Goal: Task Accomplishment & Management: Use online tool/utility

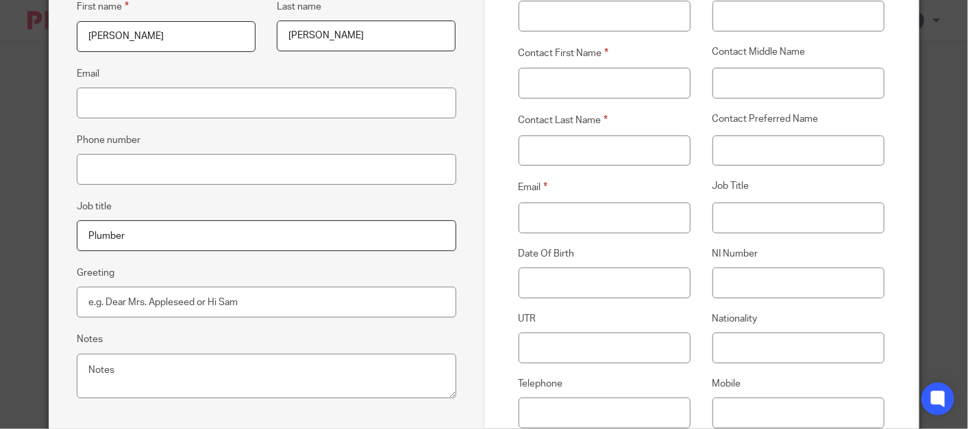
scroll to position [228, 0]
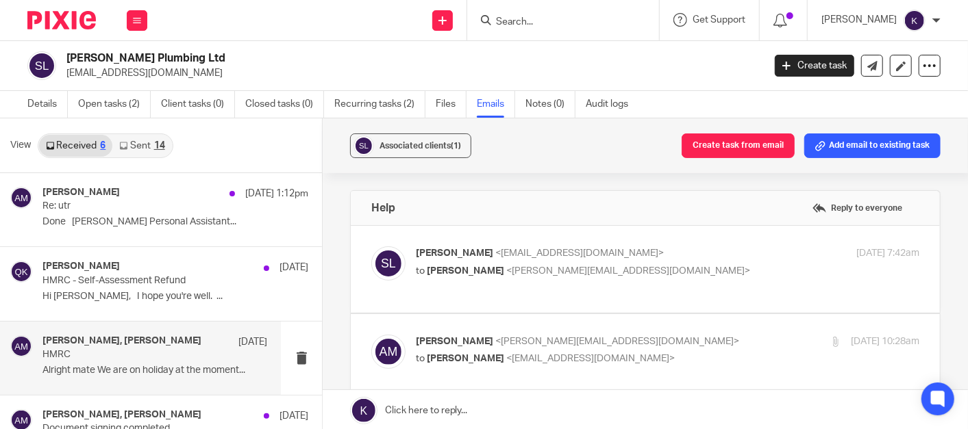
scroll to position [152, 0]
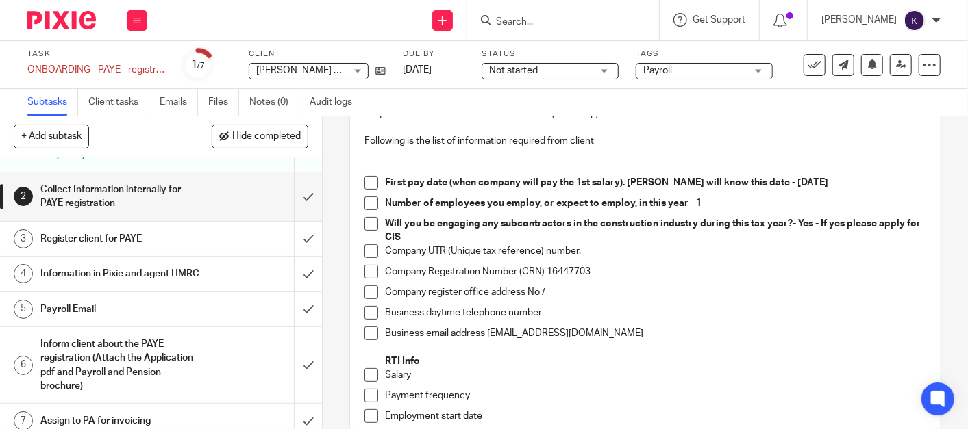
scroll to position [70, 0]
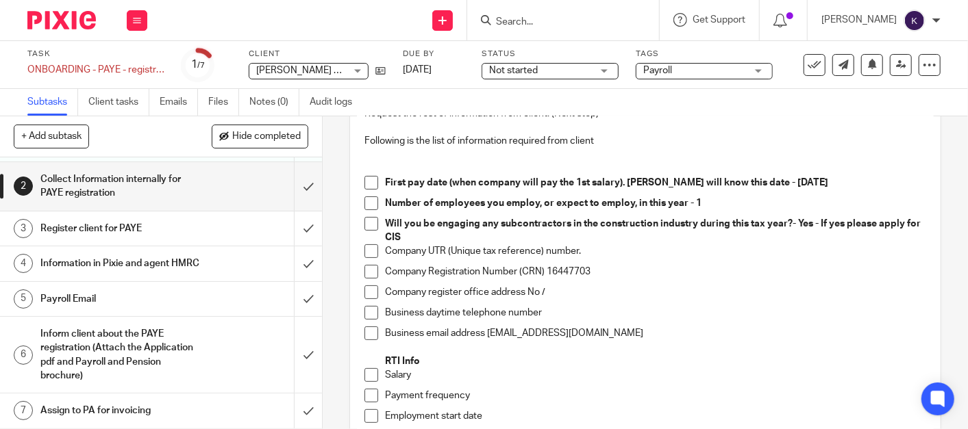
click at [135, 221] on h1 "Register client for PAYE" at bounding box center [120, 228] width 160 height 21
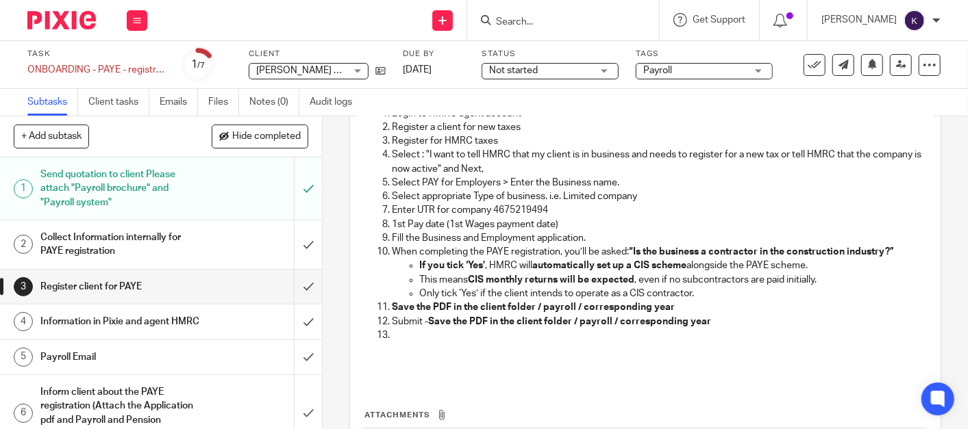
click at [116, 190] on h1 "Send quotation to client Please attach "Payroll brochure" and "Payroll system"" at bounding box center [120, 188] width 160 height 49
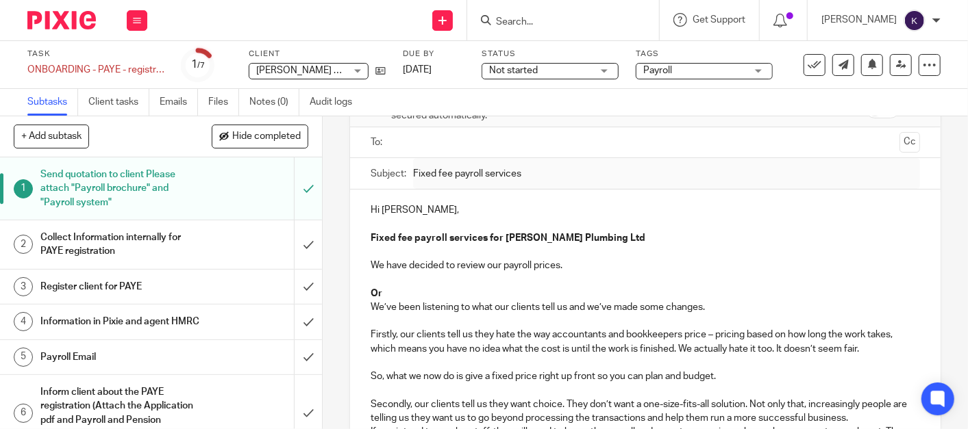
scroll to position [228, 0]
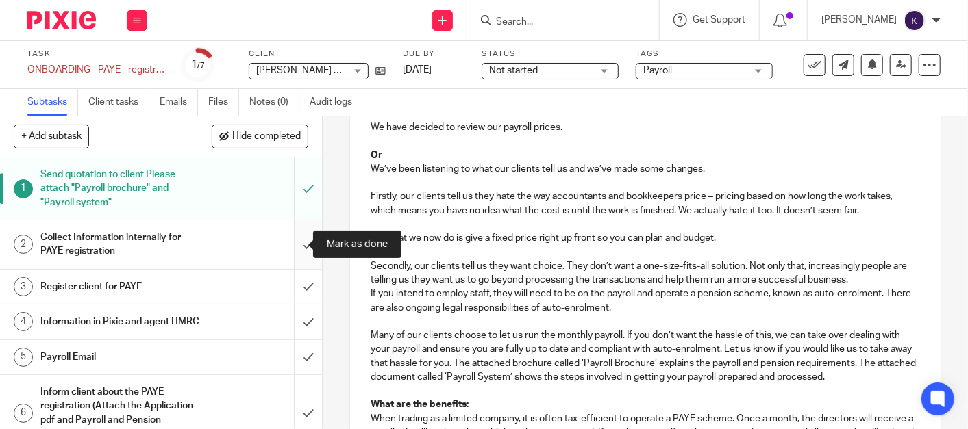
click at [288, 244] on input "submit" at bounding box center [161, 244] width 322 height 49
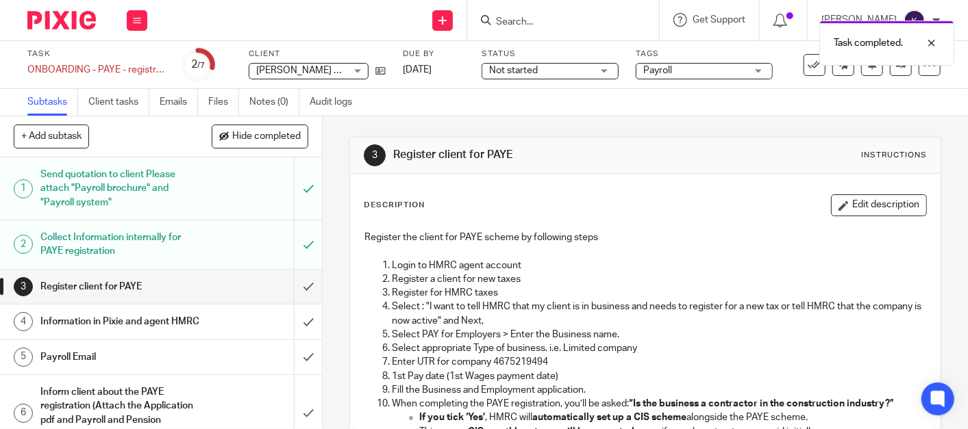
scroll to position [70, 0]
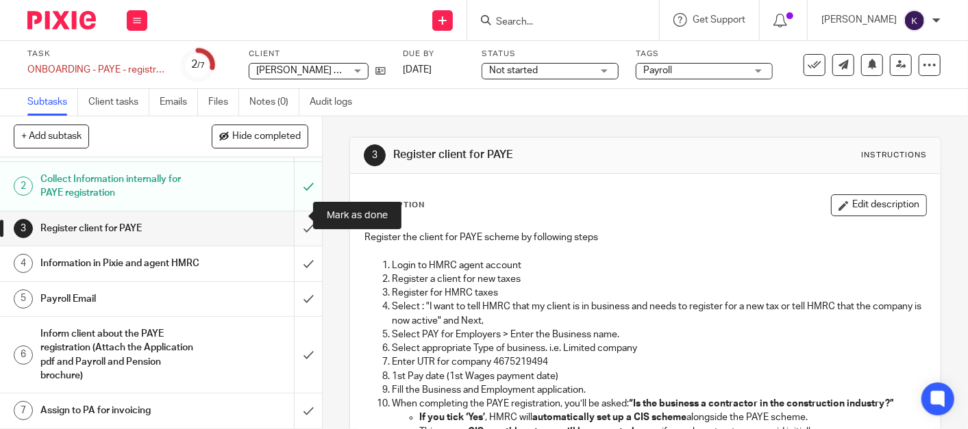
click at [295, 212] on input "submit" at bounding box center [161, 229] width 322 height 34
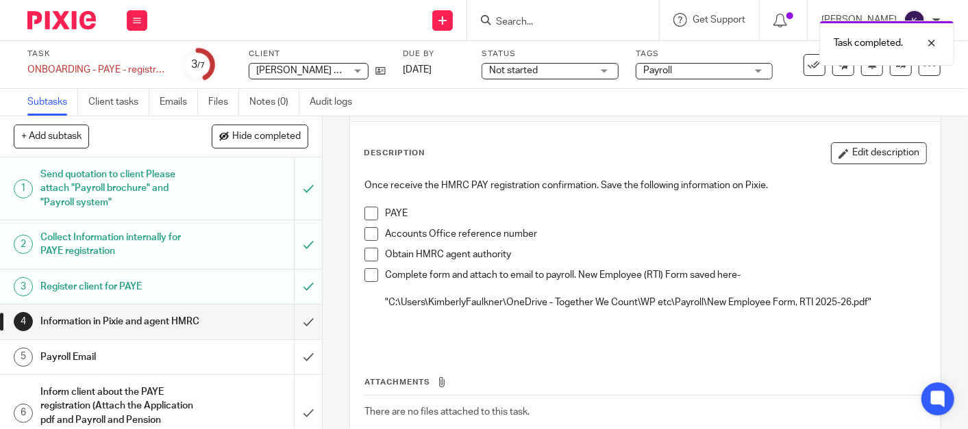
scroll to position [76, 0]
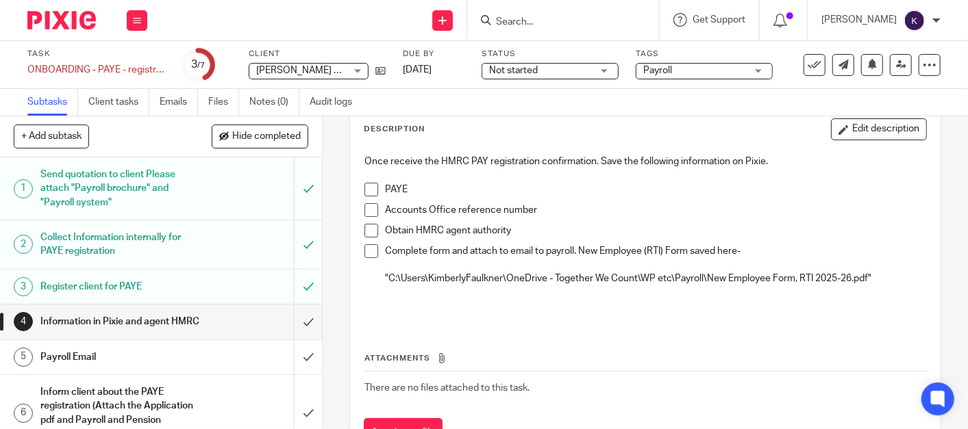
click at [174, 364] on h1 "Payroll Email" at bounding box center [120, 357] width 160 height 21
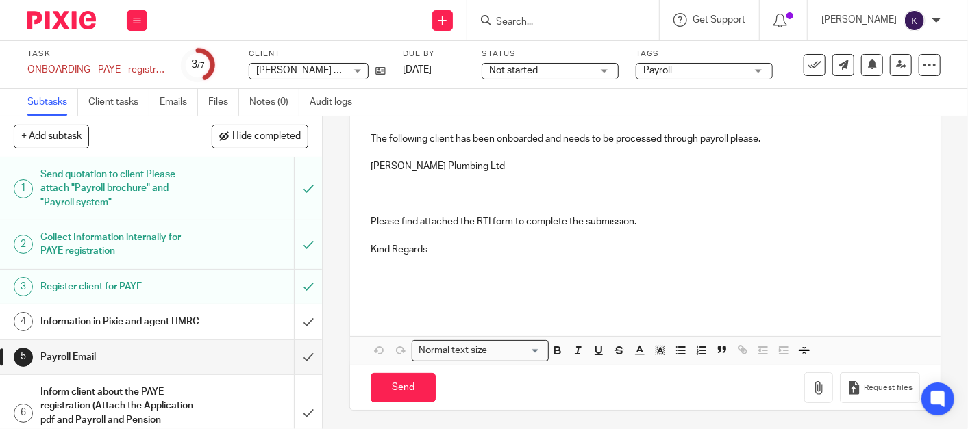
scroll to position [105, 0]
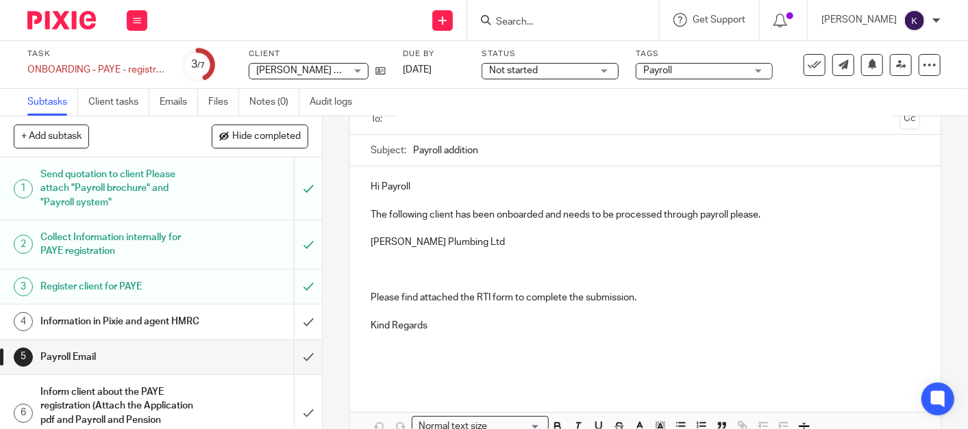
click at [118, 330] on h1 "Information in Pixie and agent HMRC" at bounding box center [120, 322] width 160 height 21
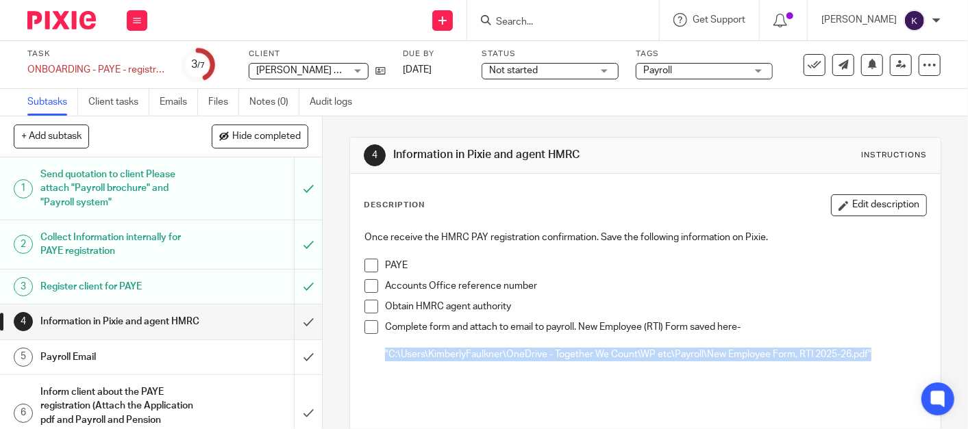
drag, startPoint x: 864, startPoint y: 348, endPoint x: 373, endPoint y: 348, distance: 491.7
click at [373, 348] on li "Complete form and attach to email to payroll. New Employee (RTI) Form saved her…" at bounding box center [645, 341] width 562 height 42
copy p ""C:\Users\KimberlyFaulkner\OneDrive - Together We Count\WP etc\Payroll\New Empl…"
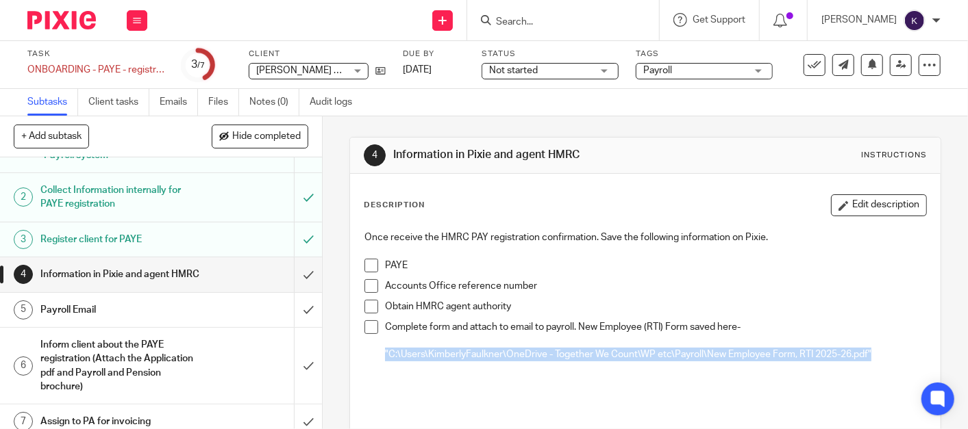
scroll to position [70, 0]
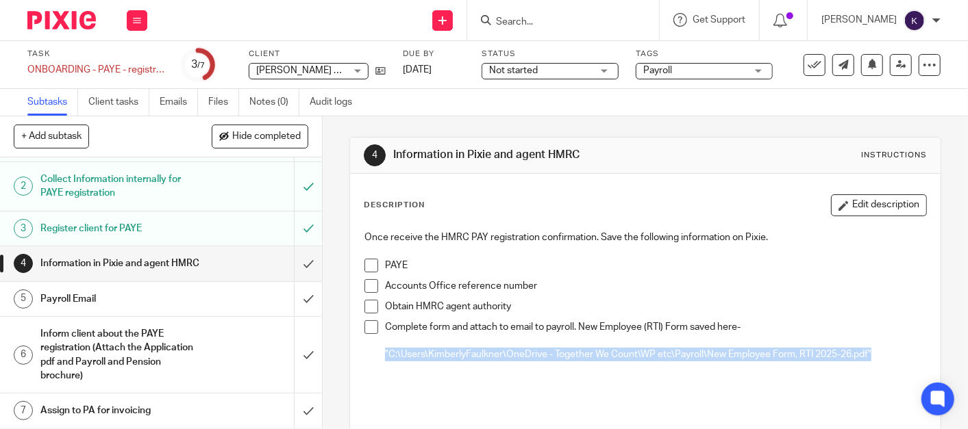
click at [151, 346] on h1 "Inform client about the PAYE registration (Attach the Application pdf and Payro…" at bounding box center [120, 355] width 160 height 62
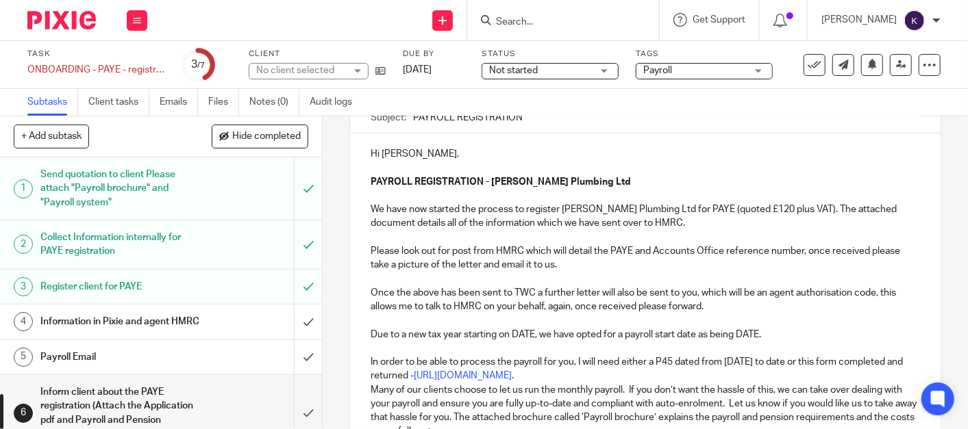
scroll to position [152, 0]
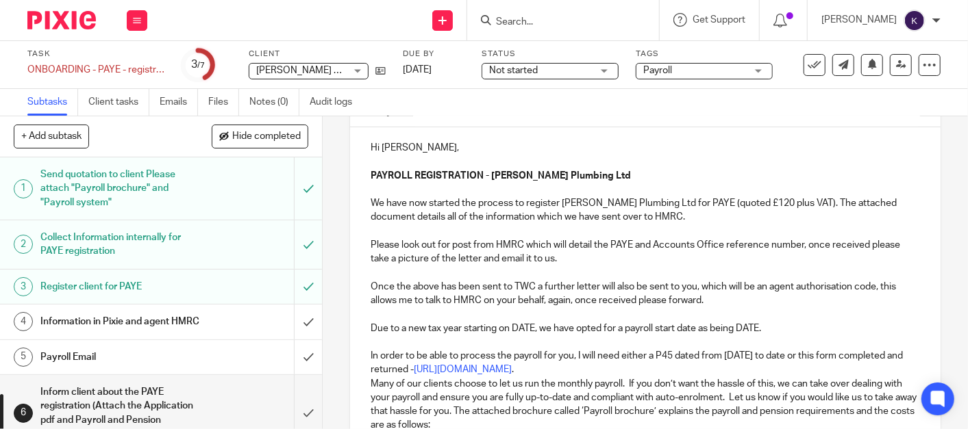
click at [530, 328] on p "We have now started the process to register [PERSON_NAME] Plumbing Ltd for PAYE…" at bounding box center [644, 308] width 549 height 250
drag, startPoint x: 542, startPoint y: 325, endPoint x: 355, endPoint y: 328, distance: 187.7
click at [638, 327] on p "We have now started the process to register [PERSON_NAME] Plumbing Ltd for PAYE…" at bounding box center [644, 308] width 549 height 250
click at [591, 329] on p "We have now started the process to register [PERSON_NAME] Plumbing Ltd for PAYE…" at bounding box center [644, 308] width 549 height 250
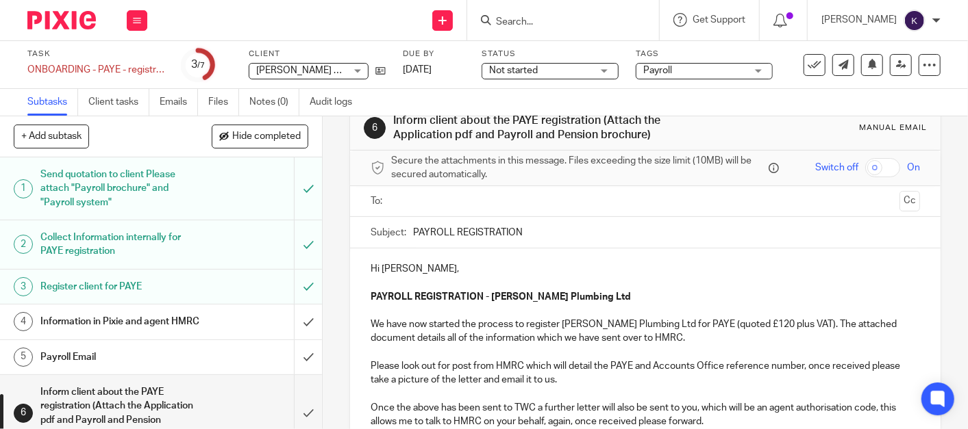
scroll to position [0, 0]
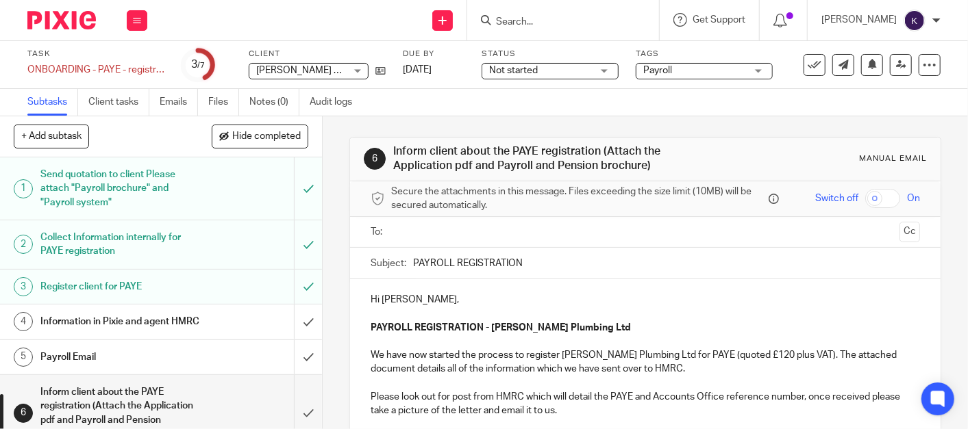
click at [483, 241] on ul at bounding box center [645, 232] width 507 height 23
click at [483, 229] on input "text" at bounding box center [644, 233] width 497 height 16
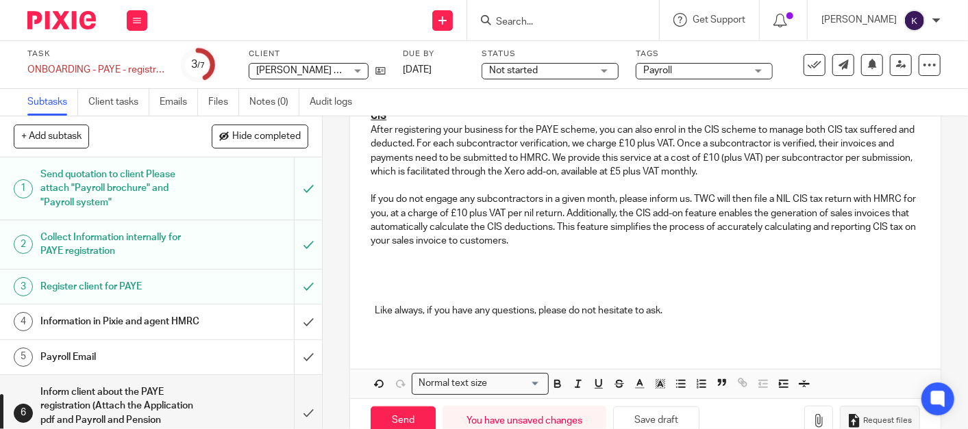
scroll to position [802, 0]
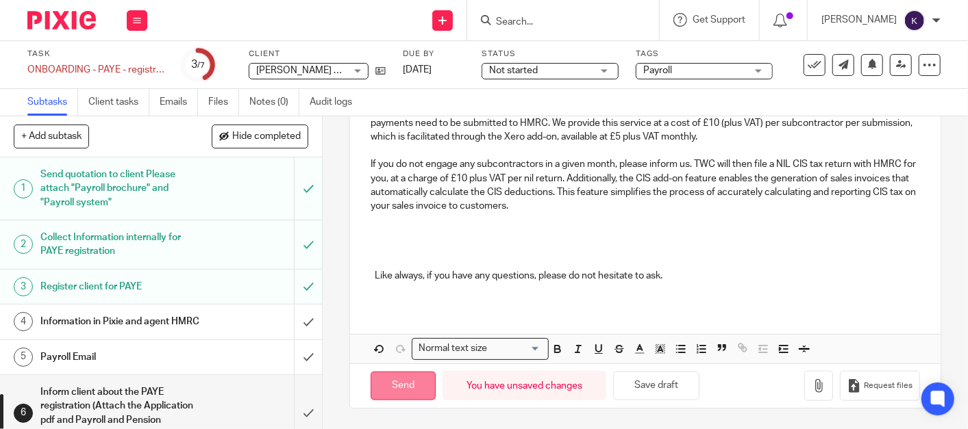
click at [402, 388] on input "Send" at bounding box center [402, 386] width 65 height 29
type input "Sent"
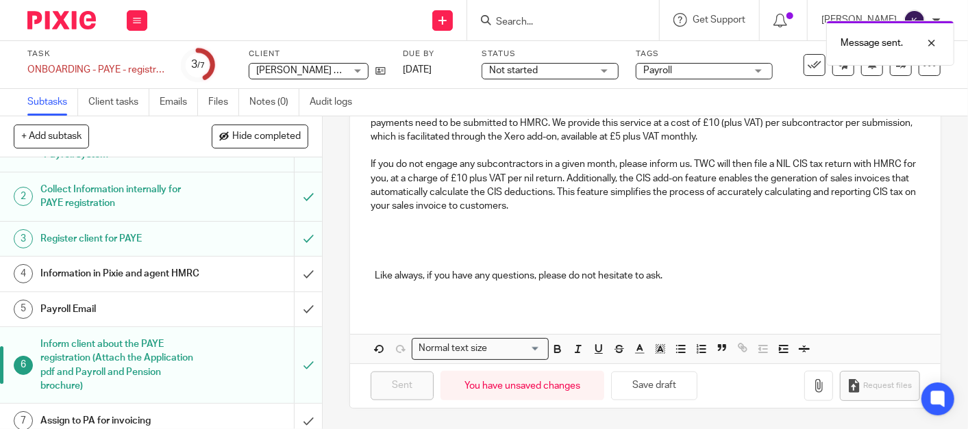
scroll to position [70, 0]
